Goal: Transaction & Acquisition: Purchase product/service

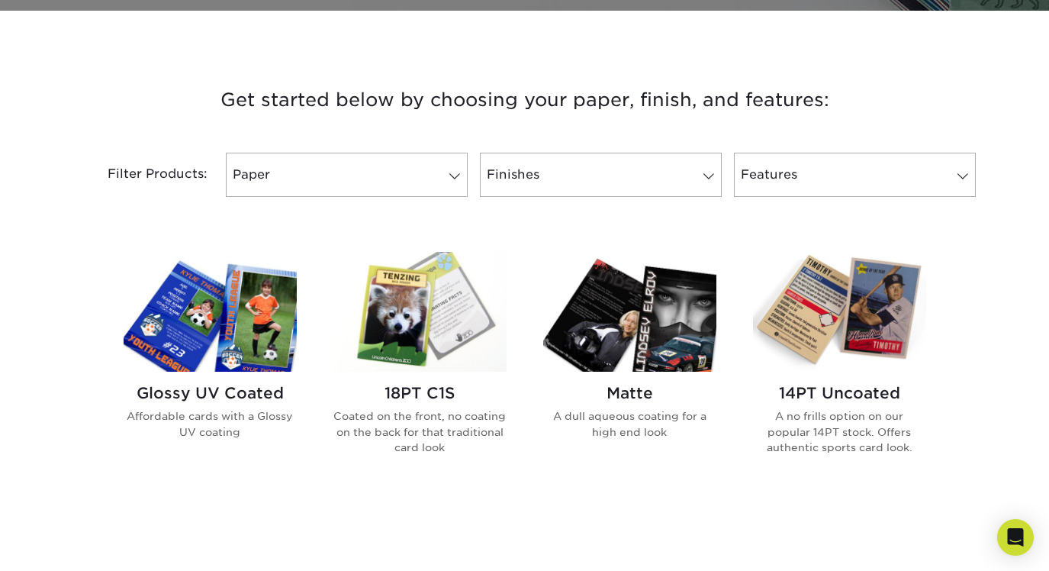
scroll to position [529, 0]
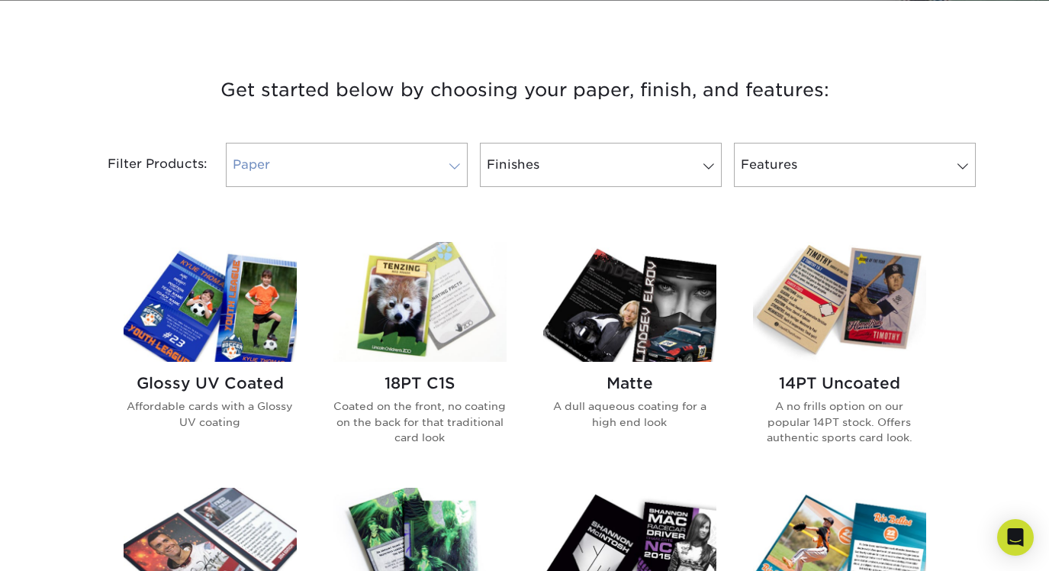
click at [369, 172] on link "Paper" at bounding box center [347, 165] width 242 height 44
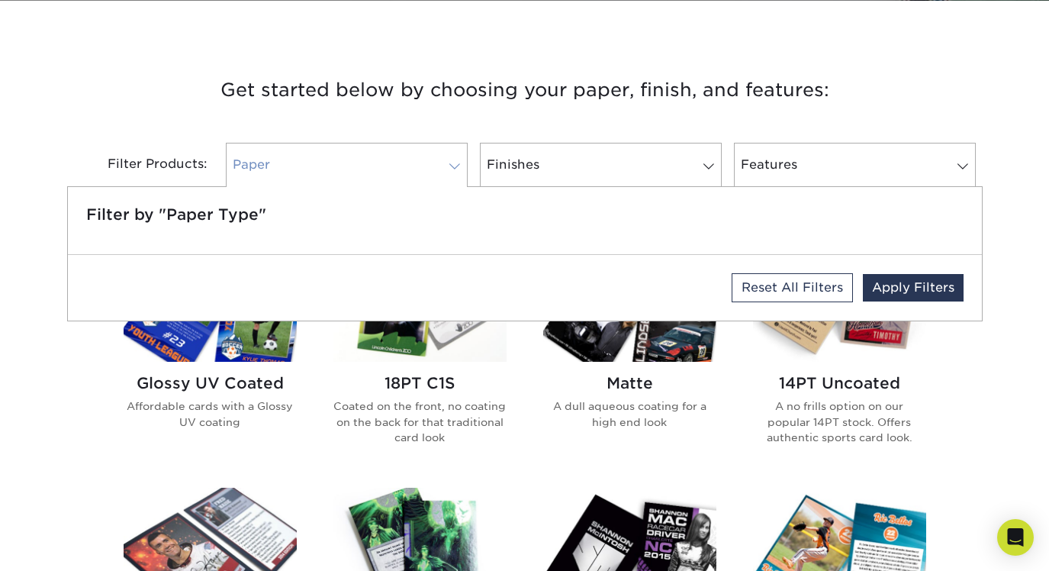
click at [369, 172] on link "Paper" at bounding box center [347, 165] width 242 height 44
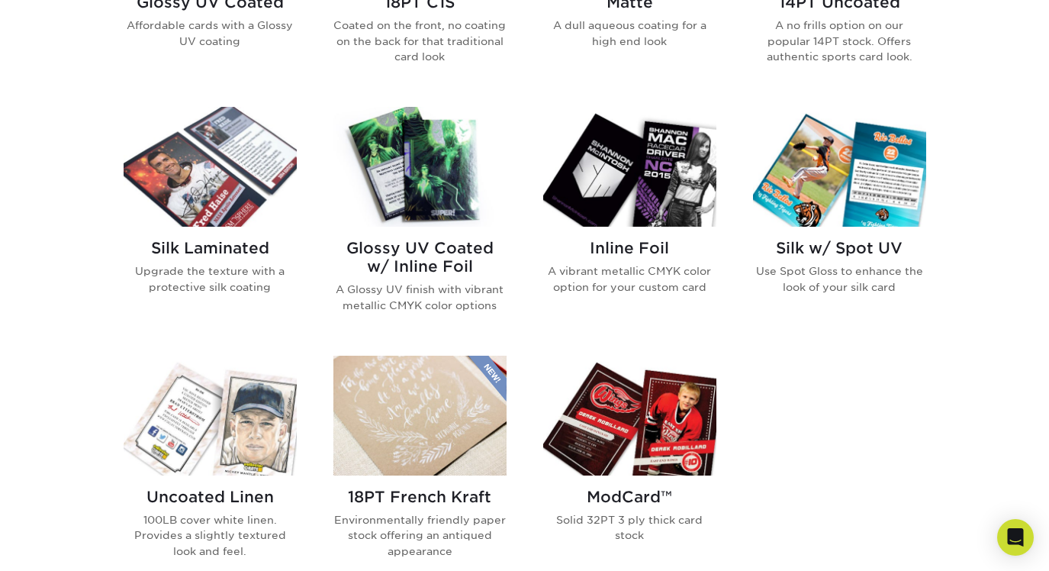
scroll to position [921, 0]
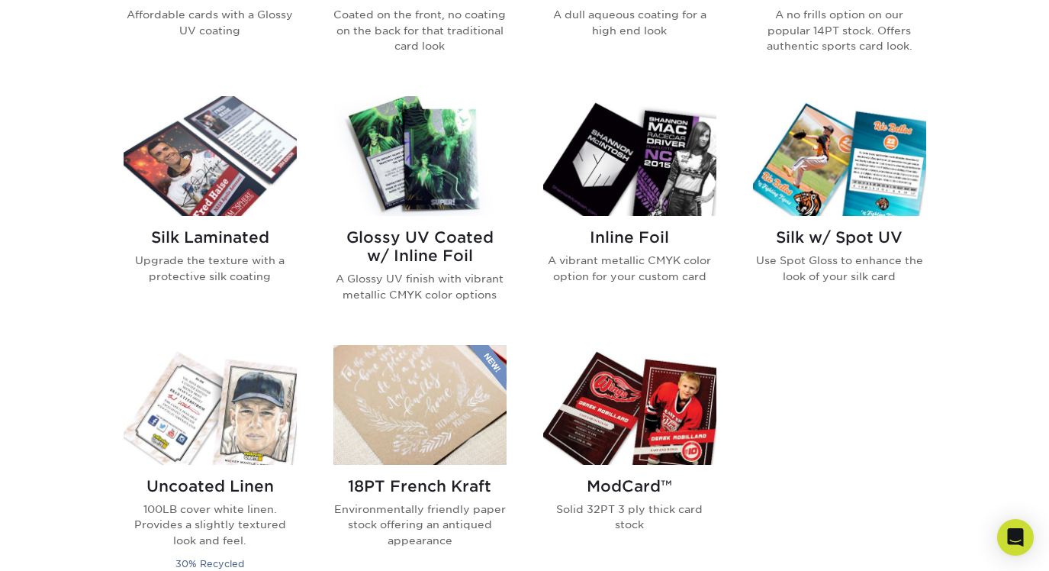
drag, startPoint x: 651, startPoint y: 204, endPoint x: 638, endPoint y: 303, distance: 99.4
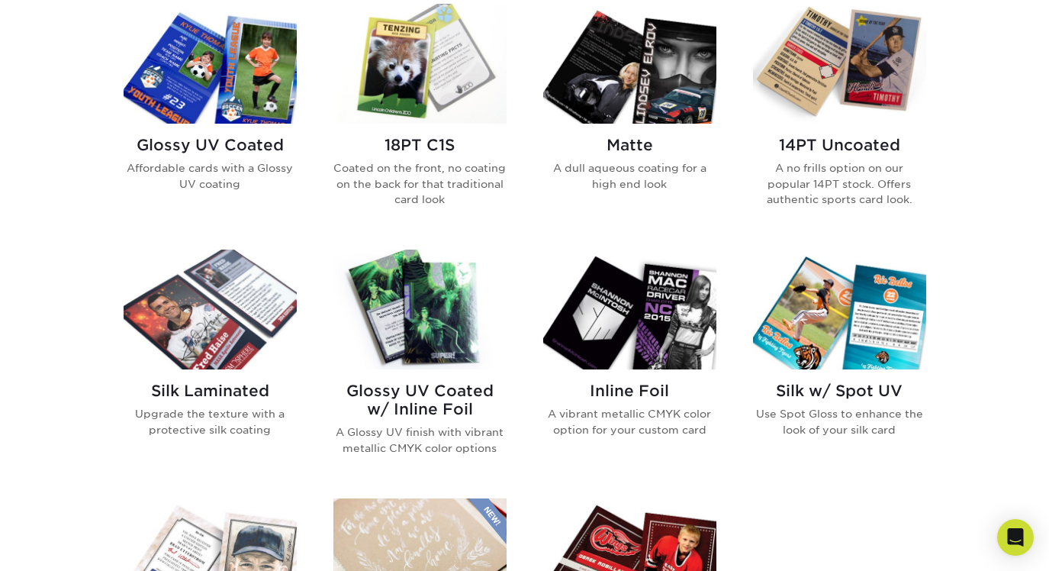
scroll to position [785, 0]
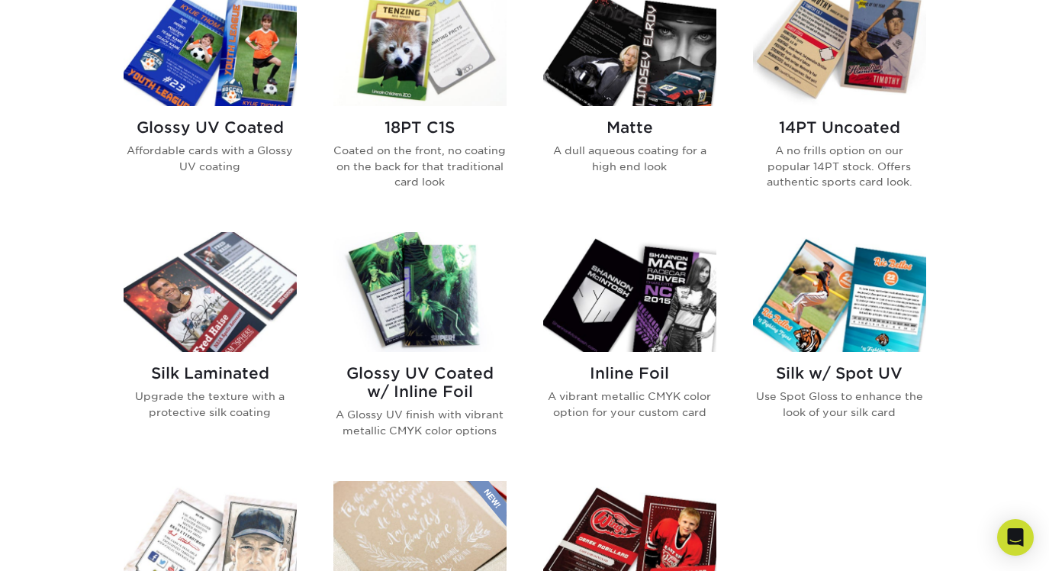
click at [647, 337] on img at bounding box center [629, 292] width 173 height 120
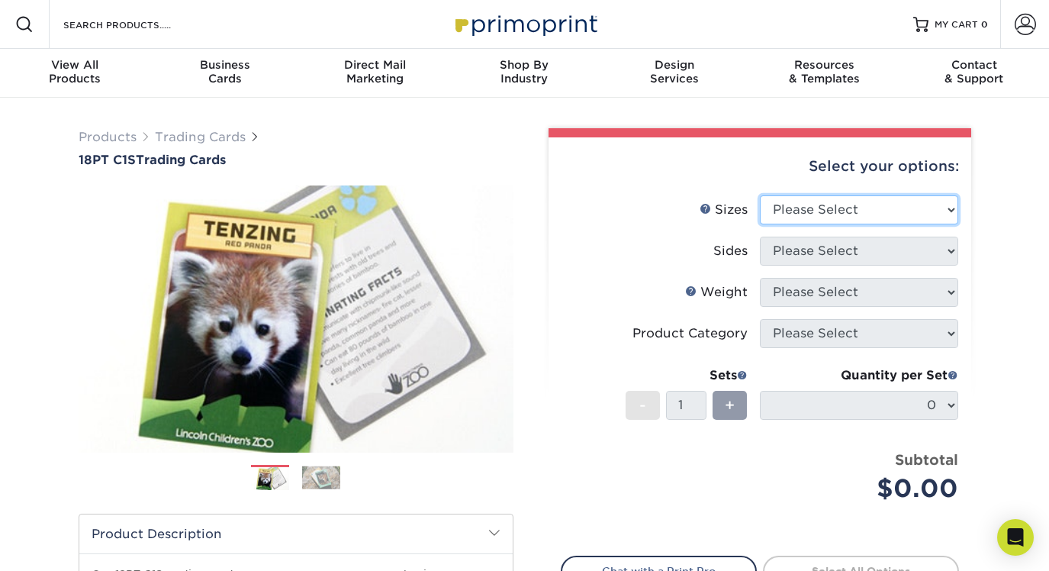
click at [814, 211] on select "Please Select 2.5" x 3.5"" at bounding box center [859, 209] width 198 height 29
select select "2.50x3.50"
click at [760, 195] on select "Please Select 2.5" x 3.5"" at bounding box center [859, 209] width 198 height 29
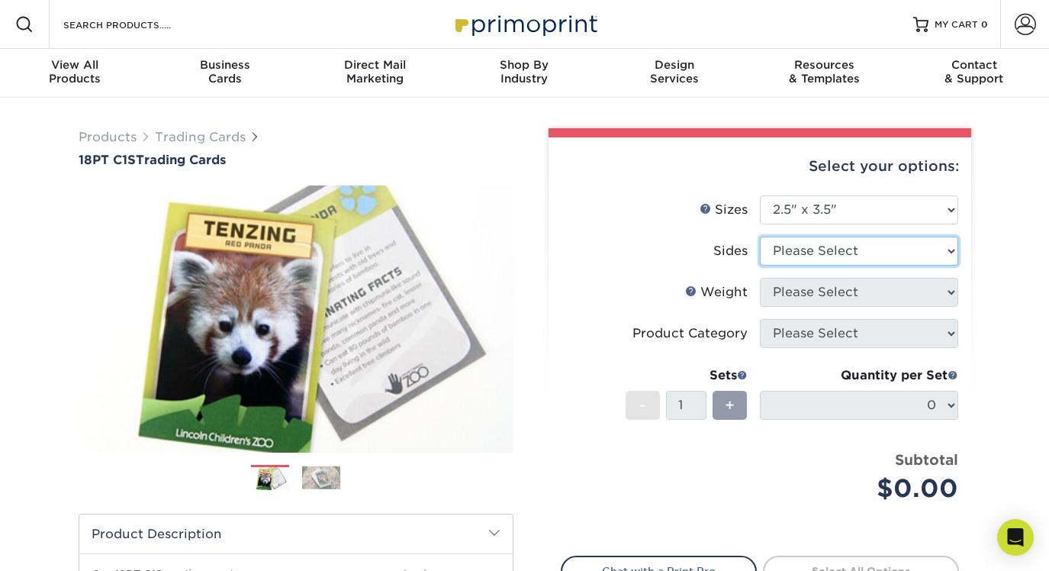
click at [821, 247] on select "Please Select Print Both Sides Print Front Only" at bounding box center [859, 250] width 198 height 29
select select "13abbda7-1d64-4f25-8bb2-c179b224825d"
click at [760, 236] on select "Please Select Print Both Sides Print Front Only" at bounding box center [859, 250] width 198 height 29
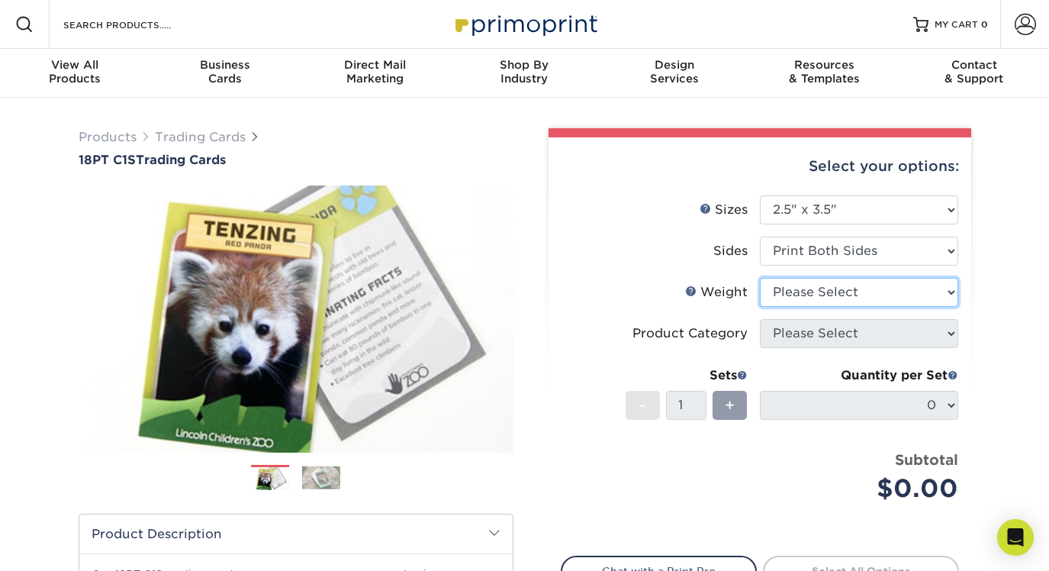
click at [826, 291] on select "Please Select 18PT C1S" at bounding box center [859, 292] width 198 height 29
select select "18PTC1S"
click at [760, 278] on select "Please Select 18PT C1S" at bounding box center [859, 292] width 198 height 29
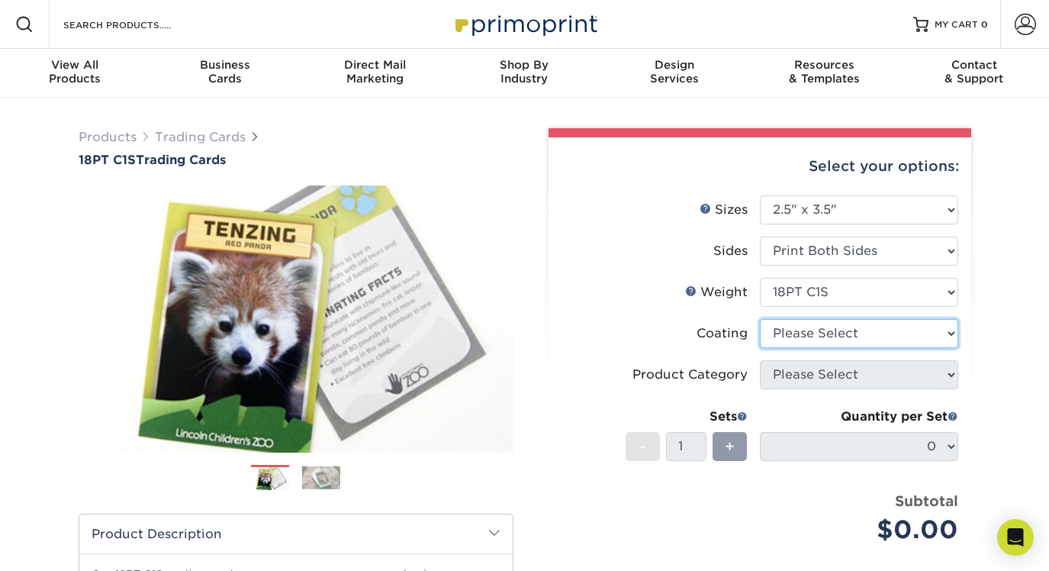
click at [825, 327] on select at bounding box center [859, 333] width 198 height 29
select select "1e8116af-acfc-44b1-83dc-8181aa338834"
click at [760, 319] on select at bounding box center [859, 333] width 198 height 29
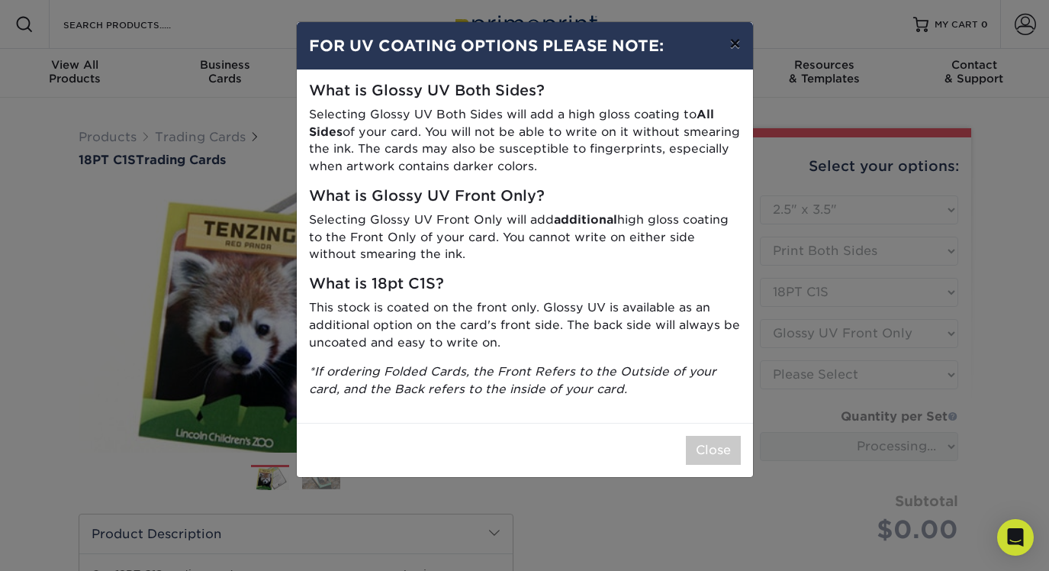
click at [732, 52] on button "×" at bounding box center [734, 43] width 35 height 43
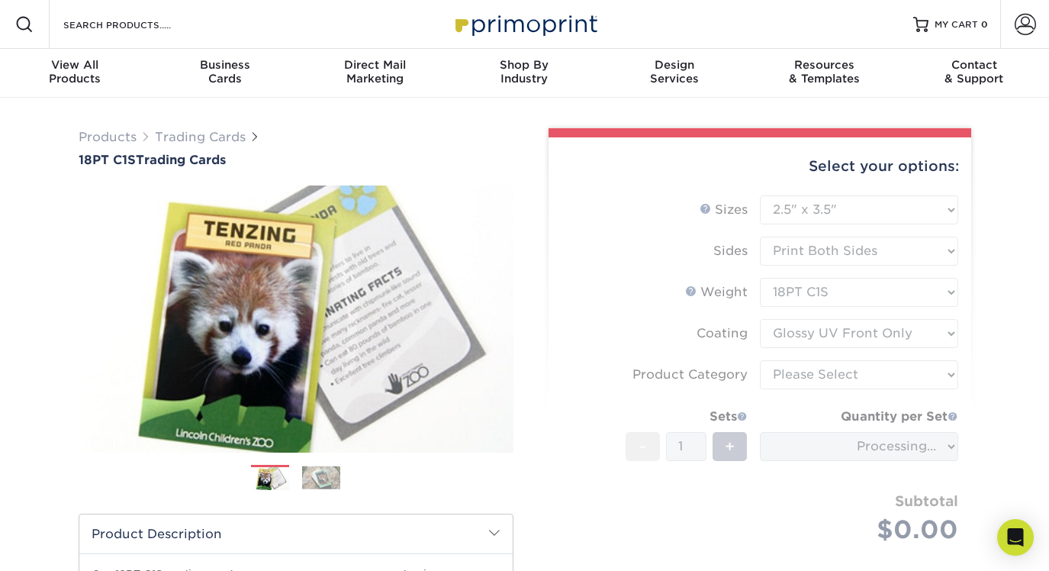
click at [825, 342] on form "Sizes Help Sizes Please Select 2.5" x 3.5" Sides Please Select 18PT C1S" at bounding box center [760, 387] width 398 height 384
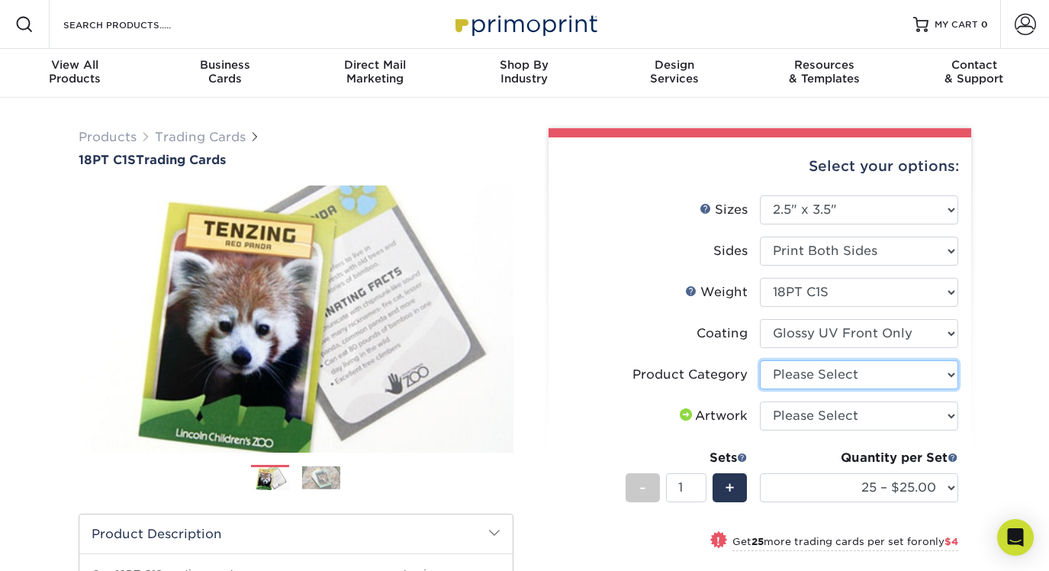
click at [826, 378] on select "Please Select Trading Cards" at bounding box center [859, 374] width 198 height 29
select select "c2f9bce9-36c2-409d-b101-c29d9d031e18"
click at [760, 360] on select "Please Select Trading Cards" at bounding box center [859, 374] width 198 height 29
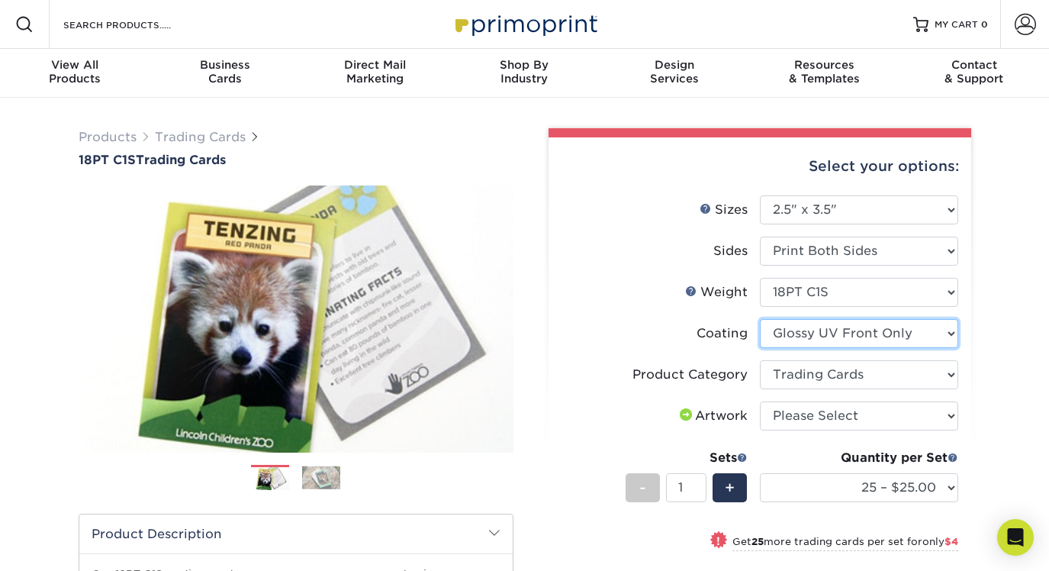
click at [838, 341] on select at bounding box center [859, 333] width 198 height 29
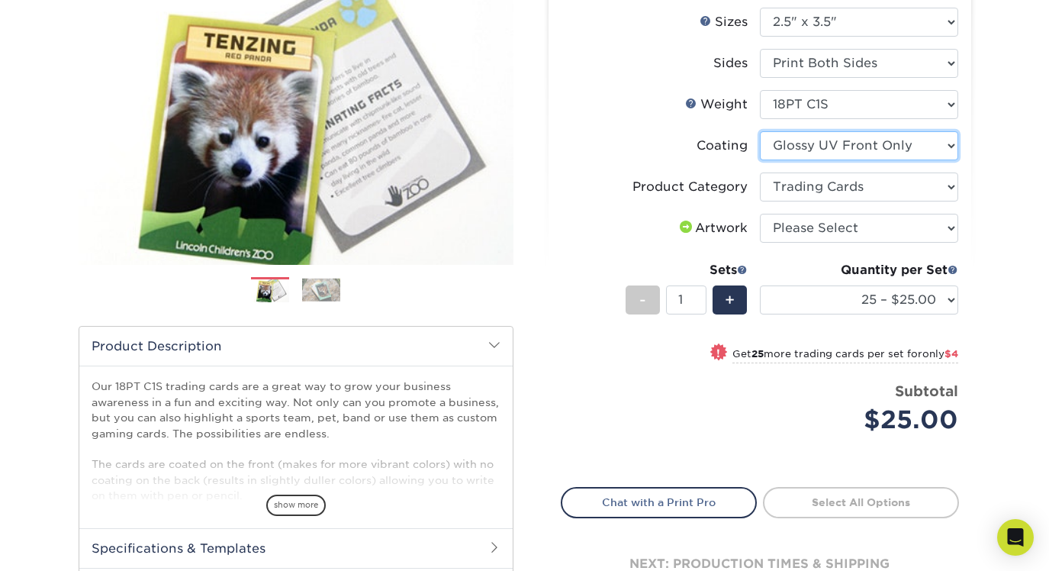
scroll to position [213, 0]
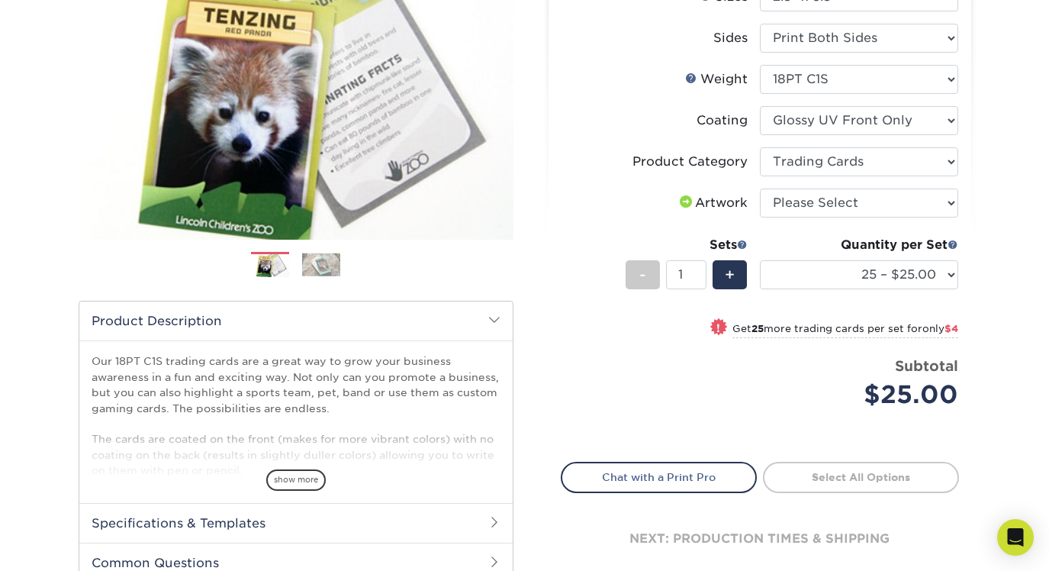
click at [797, 297] on div "Quantity per Set 25 – $25.00 50 – $29.00 75 – $37.00 100 – $41.00 250 – $48.00 …" at bounding box center [859, 271] width 198 height 71
click at [803, 278] on select "25 – $25.00 50 – $29.00 75 – $37.00 100 – $41.00 250 – $48.00 500 – $58.00 1000…" at bounding box center [859, 274] width 198 height 29
click at [760, 260] on select "25 – $25.00 50 – $29.00 75 – $37.00 100 – $41.00 250 – $48.00 500 – $58.00 1000…" at bounding box center [859, 274] width 198 height 29
click at [834, 277] on select "25 – $25.00 50 – $29.00 75 – $37.00 100 – $41.00 250 – $48.00 500 – $58.00 1000…" at bounding box center [859, 274] width 198 height 29
select select "5000 – $212.00"
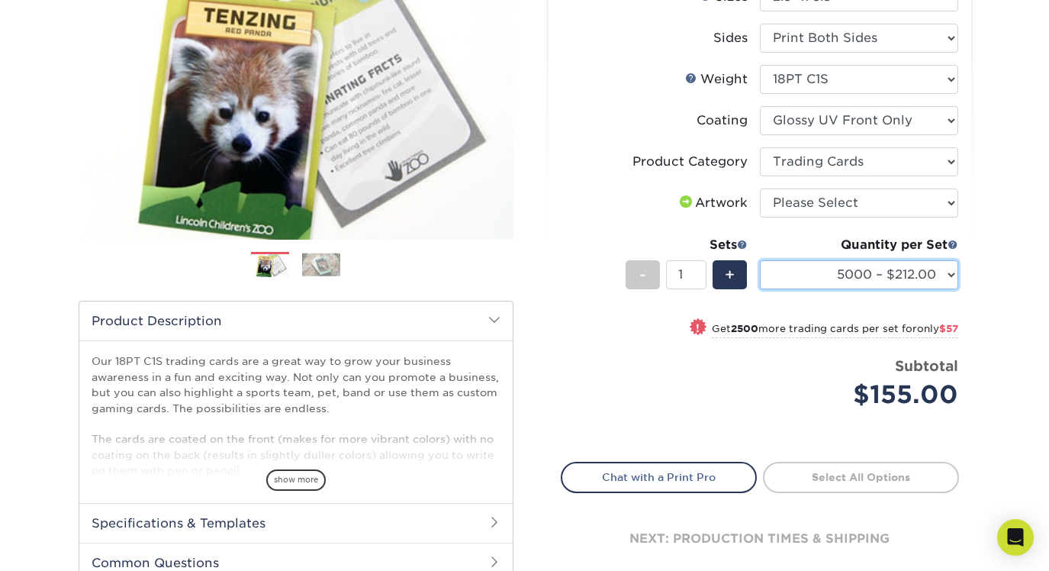
click at [760, 260] on select "25 – $25.00 50 – $29.00 75 – $37.00 100 – $41.00 250 – $48.00 500 – $58.00 1000…" at bounding box center [859, 274] width 198 height 29
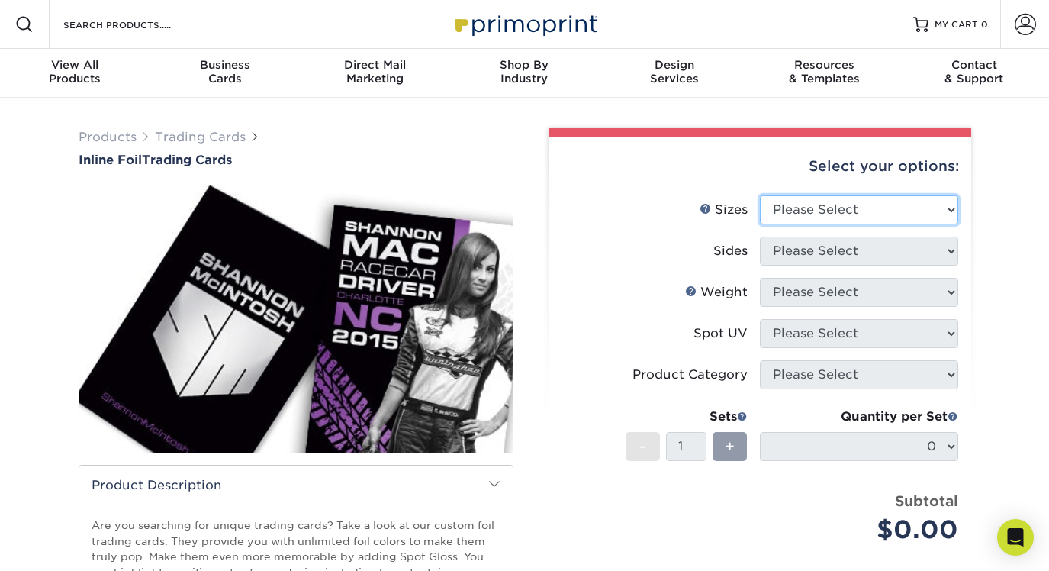
click at [838, 218] on select "Please Select 2.5" x 3.5"" at bounding box center [859, 209] width 198 height 29
select select "2.50x3.50"
click at [760, 195] on select "Please Select 2.5" x 3.5"" at bounding box center [859, 209] width 198 height 29
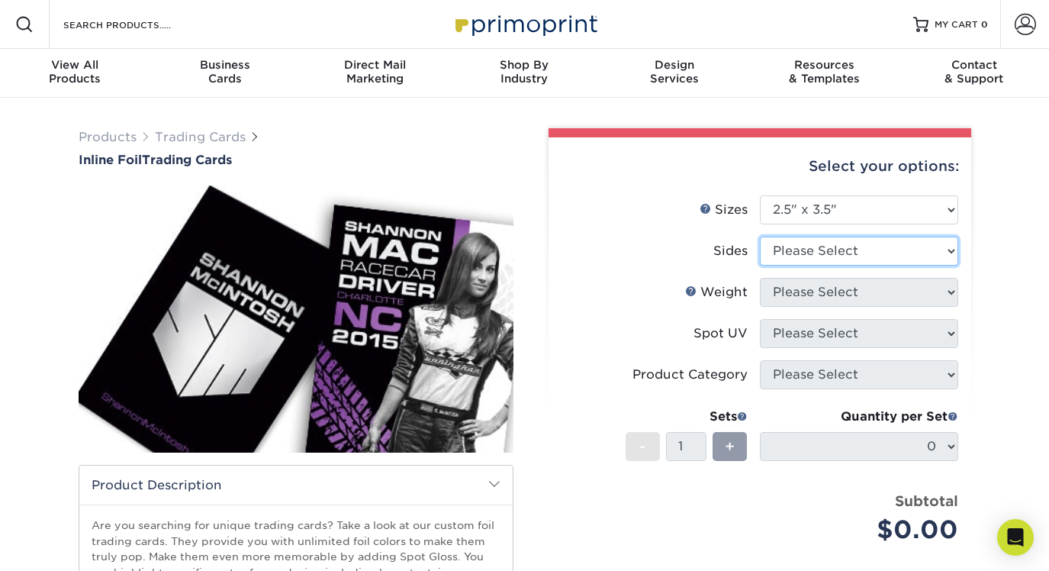
click at [822, 247] on select "Please Select Print Both Sides - Foil Back Only Print Both Sides - Foil Both Si…" at bounding box center [859, 250] width 198 height 29
select select "e9e9dfb3-fba1-4d60-972c-fd9ca5904d33"
click at [760, 236] on select "Please Select Print Both Sides - Foil Back Only Print Both Sides - Foil Both Si…" at bounding box center [859, 250] width 198 height 29
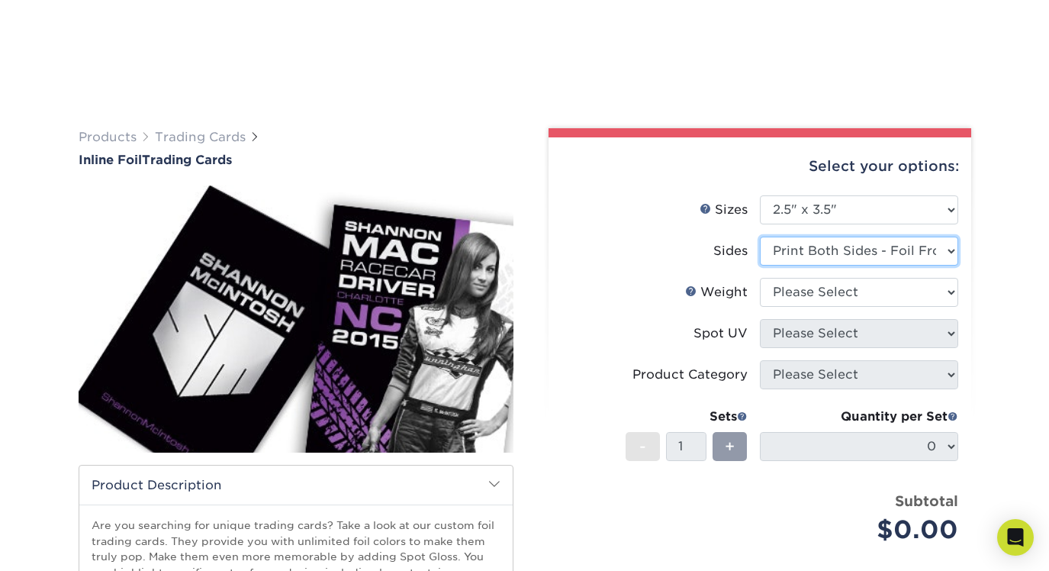
scroll to position [146, 0]
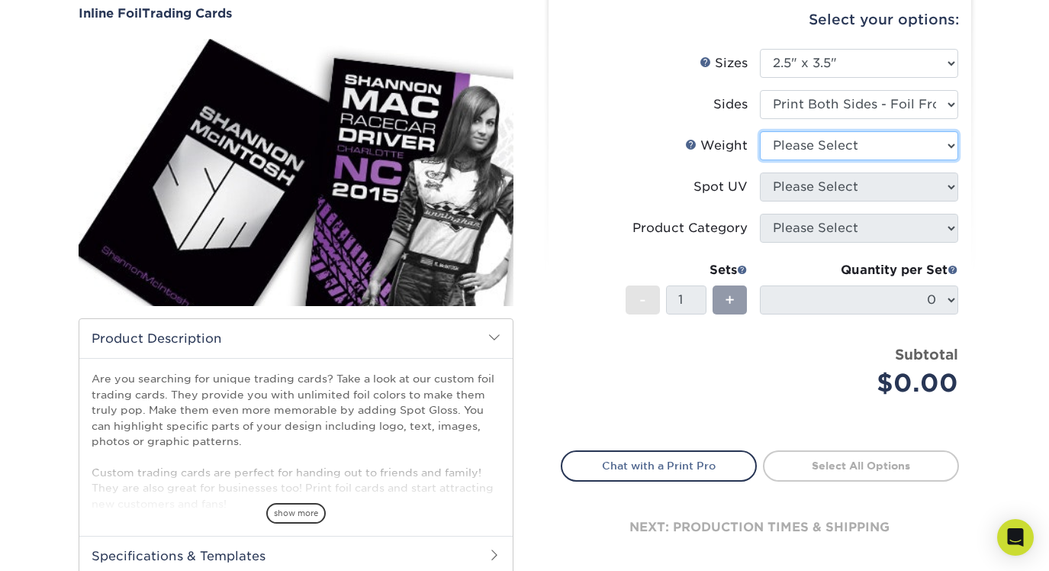
click at [822, 152] on select "Please Select 16PT" at bounding box center [859, 145] width 198 height 29
select select "16PT"
click at [760, 131] on select "Please Select 16PT" at bounding box center [859, 145] width 198 height 29
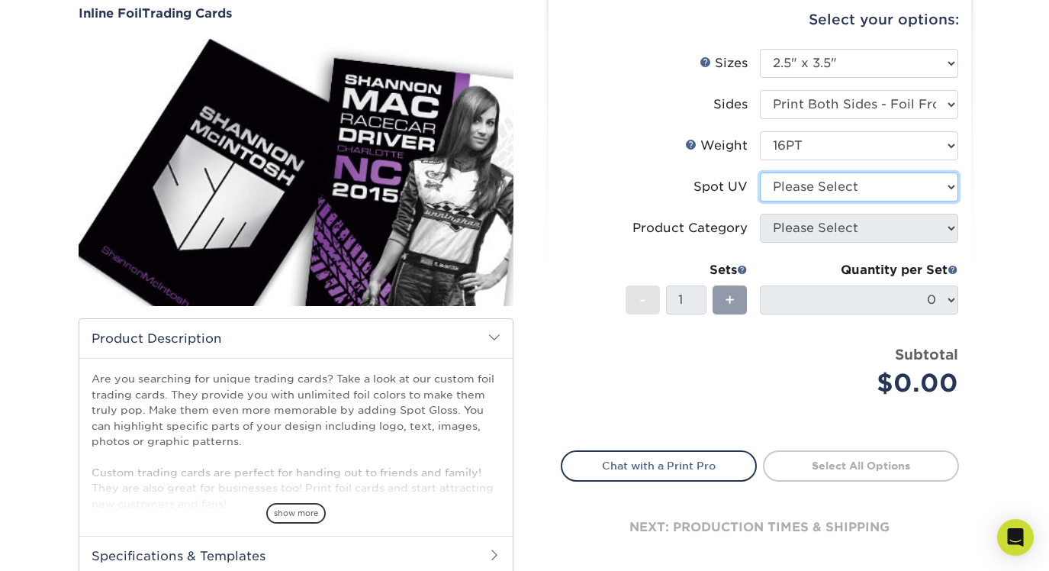
click at [818, 174] on select "Please Select No Spot UV Front and Back (Both Sides) Front Only Back Only" at bounding box center [859, 186] width 198 height 29
select select "0"
click at [760, 172] on select "Please Select No Spot UV Front and Back (Both Sides) Front Only Back Only" at bounding box center [859, 186] width 198 height 29
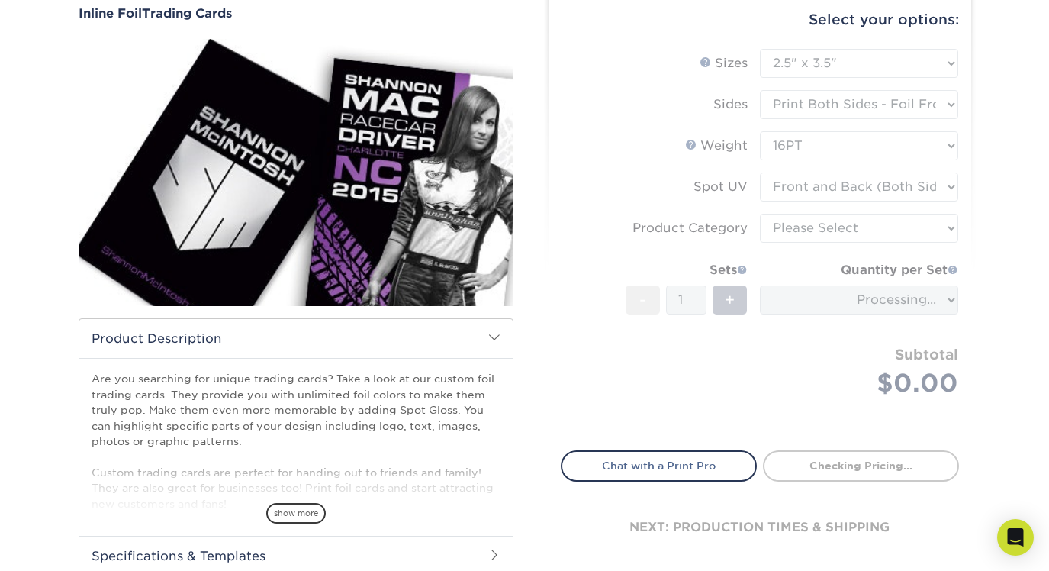
click at [824, 230] on form "Sizes Help Sizes Please Select 2.5" x 3.5" Sides Please Select 16PT - 1" at bounding box center [760, 241] width 398 height 384
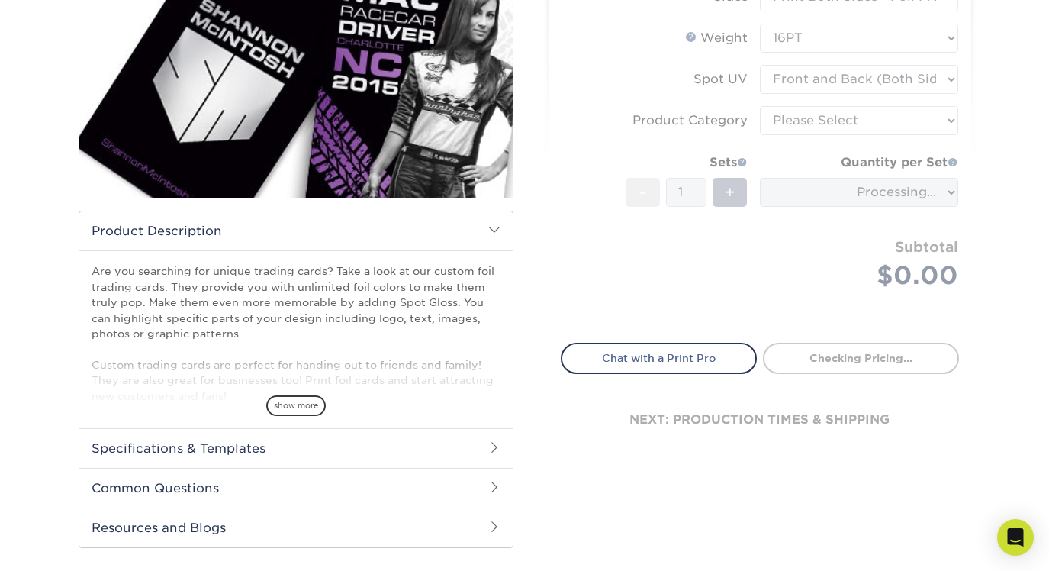
scroll to position [255, 0]
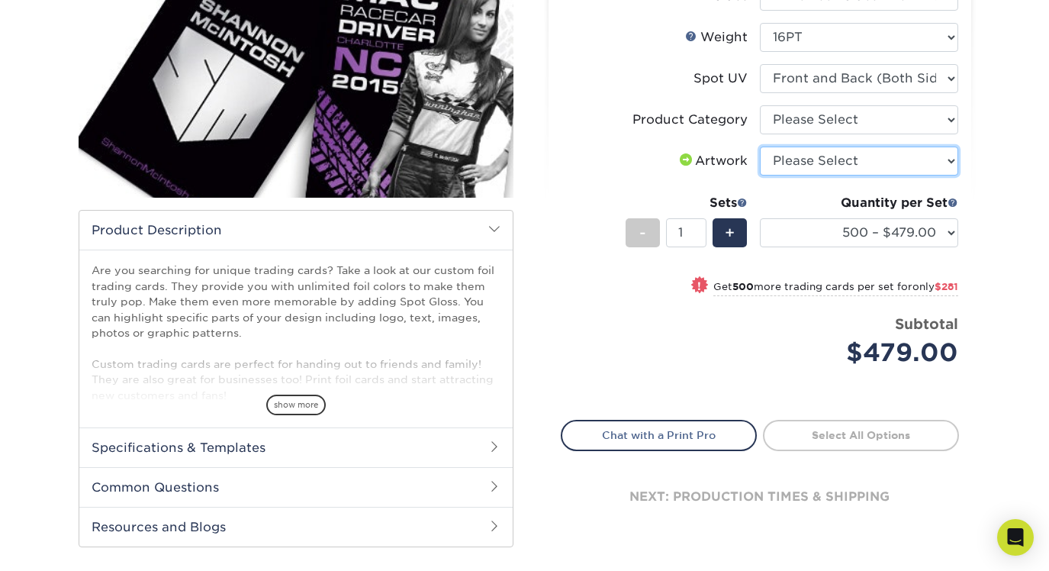
click at [841, 172] on select "Please Select I will upload files I need a design - $100" at bounding box center [859, 160] width 198 height 29
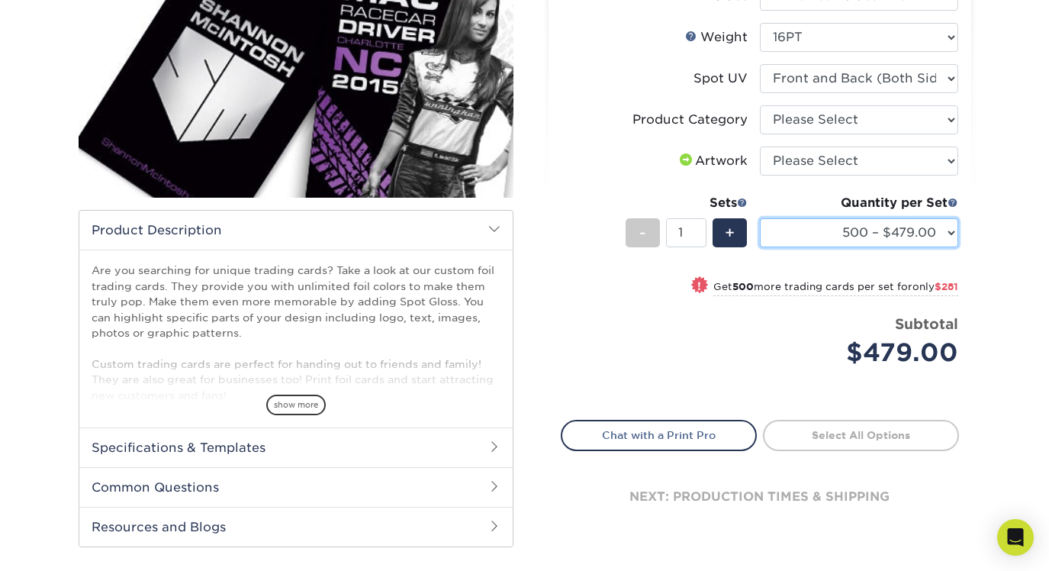
click at [828, 239] on select "500 – $479.00 1000 – $760.00 2500 – $1104.00 5000 – $1565.00" at bounding box center [859, 232] width 198 height 29
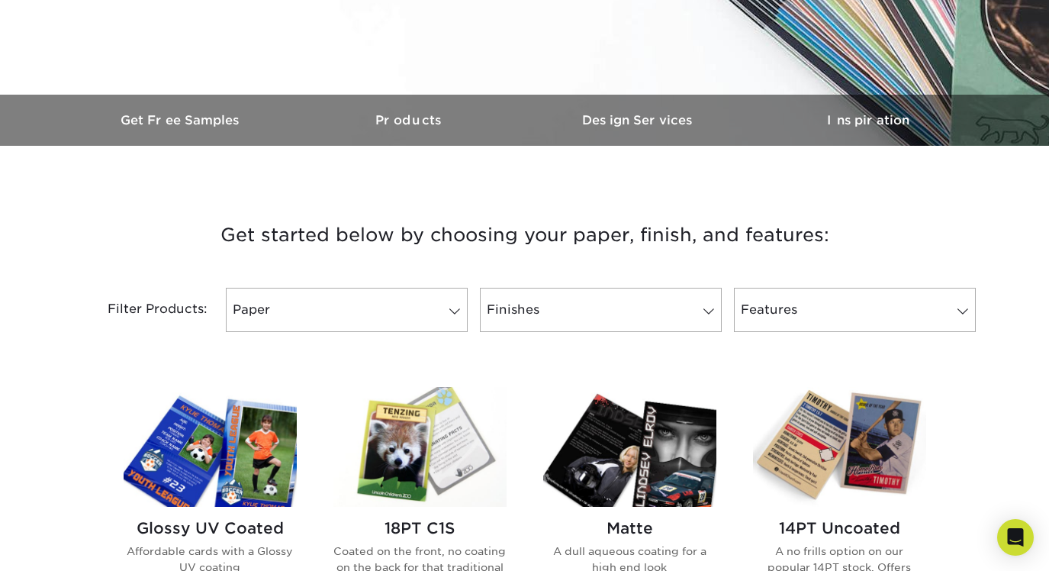
scroll to position [760, 0]
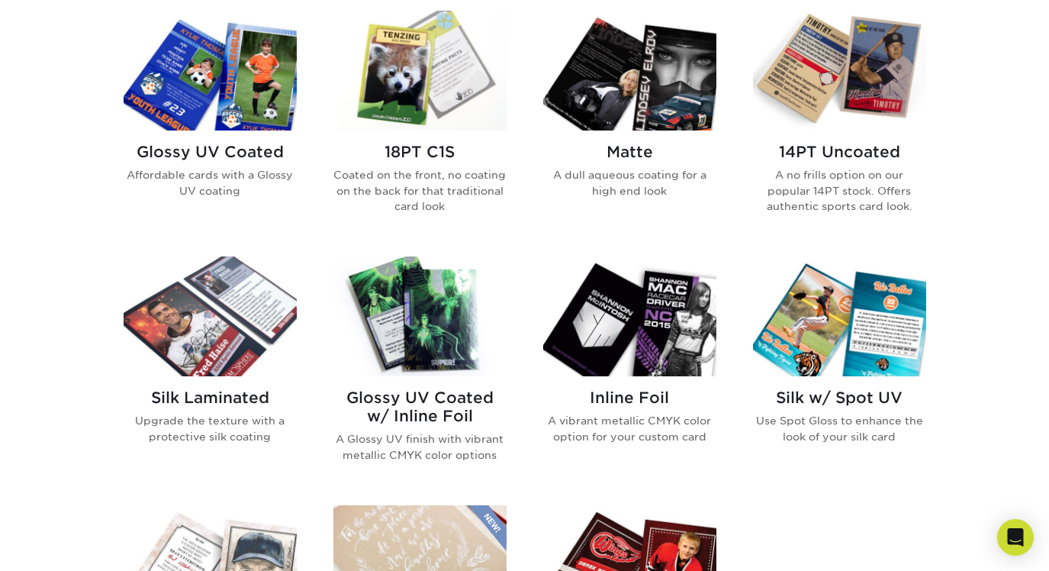
click at [205, 98] on img at bounding box center [210, 71] width 173 height 120
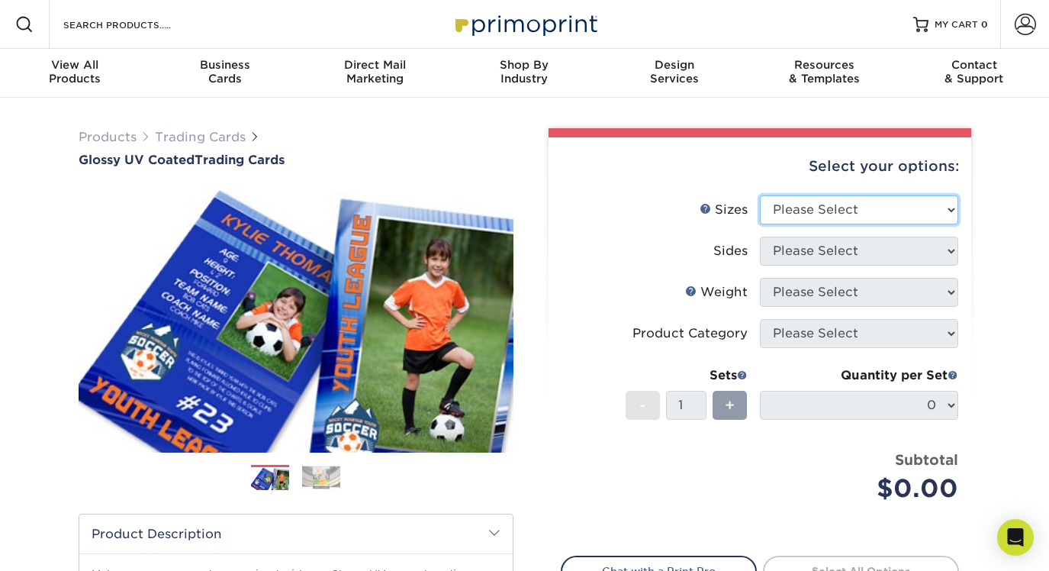
click at [828, 201] on select "Please Select 2.5" x 3.5"" at bounding box center [859, 209] width 198 height 29
select select "2.50x3.50"
click at [760, 195] on select "Please Select 2.5" x 3.5"" at bounding box center [859, 209] width 198 height 29
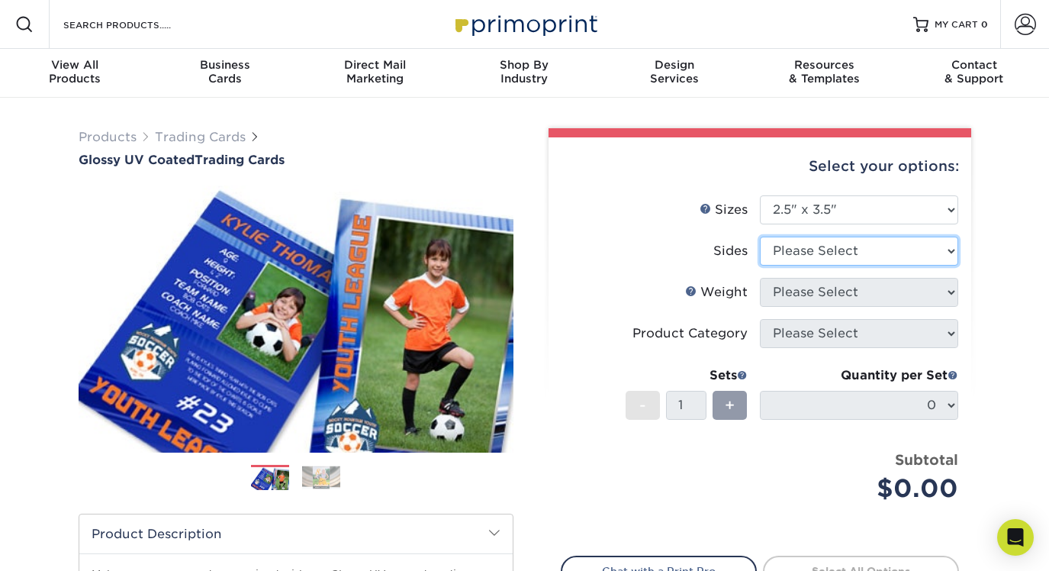
click at [831, 248] on select "Please Select Print Both Sides Print Front Only" at bounding box center [859, 250] width 198 height 29
click at [760, 236] on select "Please Select Print Both Sides Print Front Only" at bounding box center [859, 250] width 198 height 29
